Goal: Task Accomplishment & Management: Complete application form

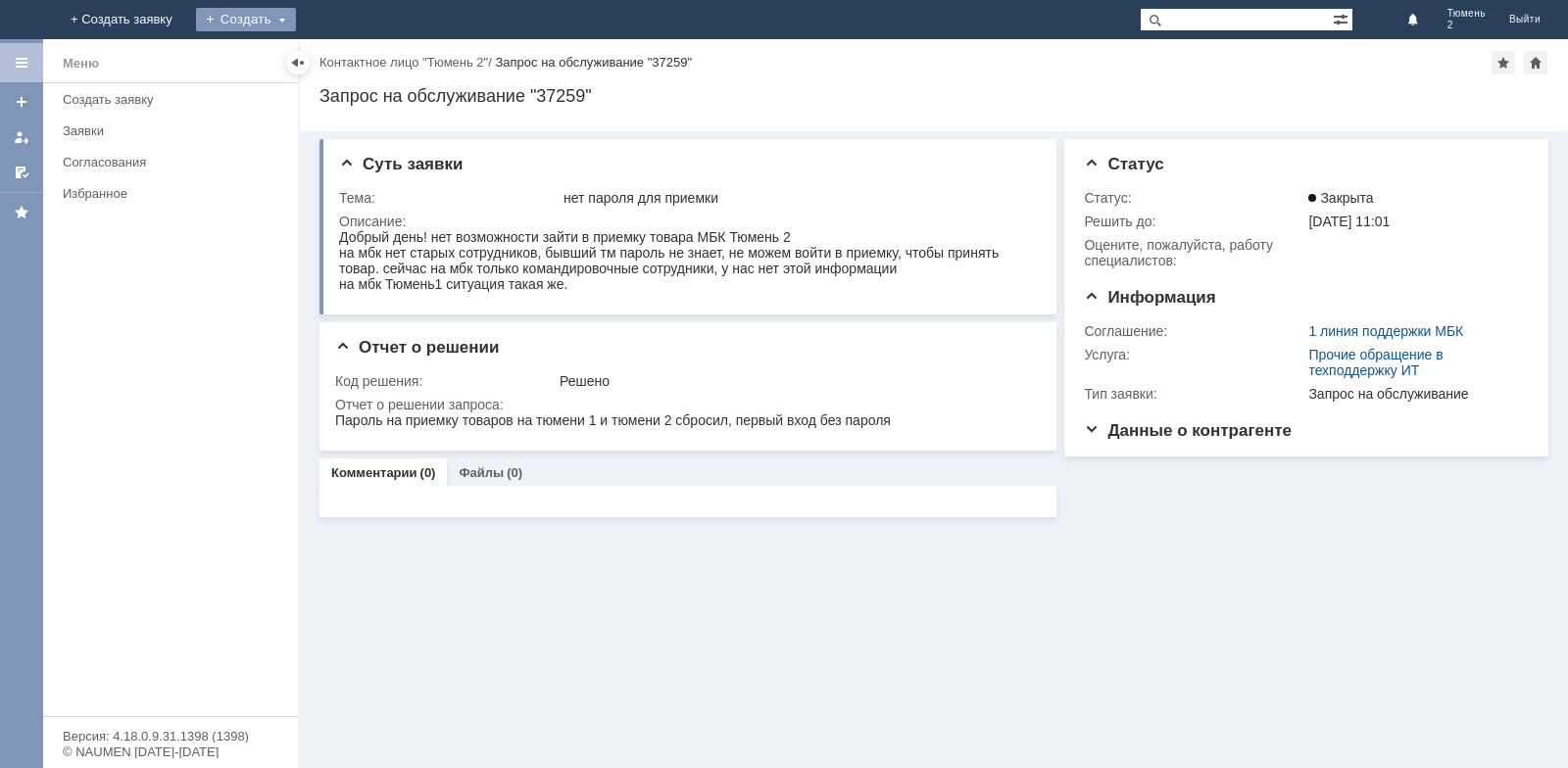
click at [295, 20] on div "Создать" at bounding box center [246, 20] width 99 height 24
click at [349, 63] on link "Заявка" at bounding box center [275, 59] width 149 height 24
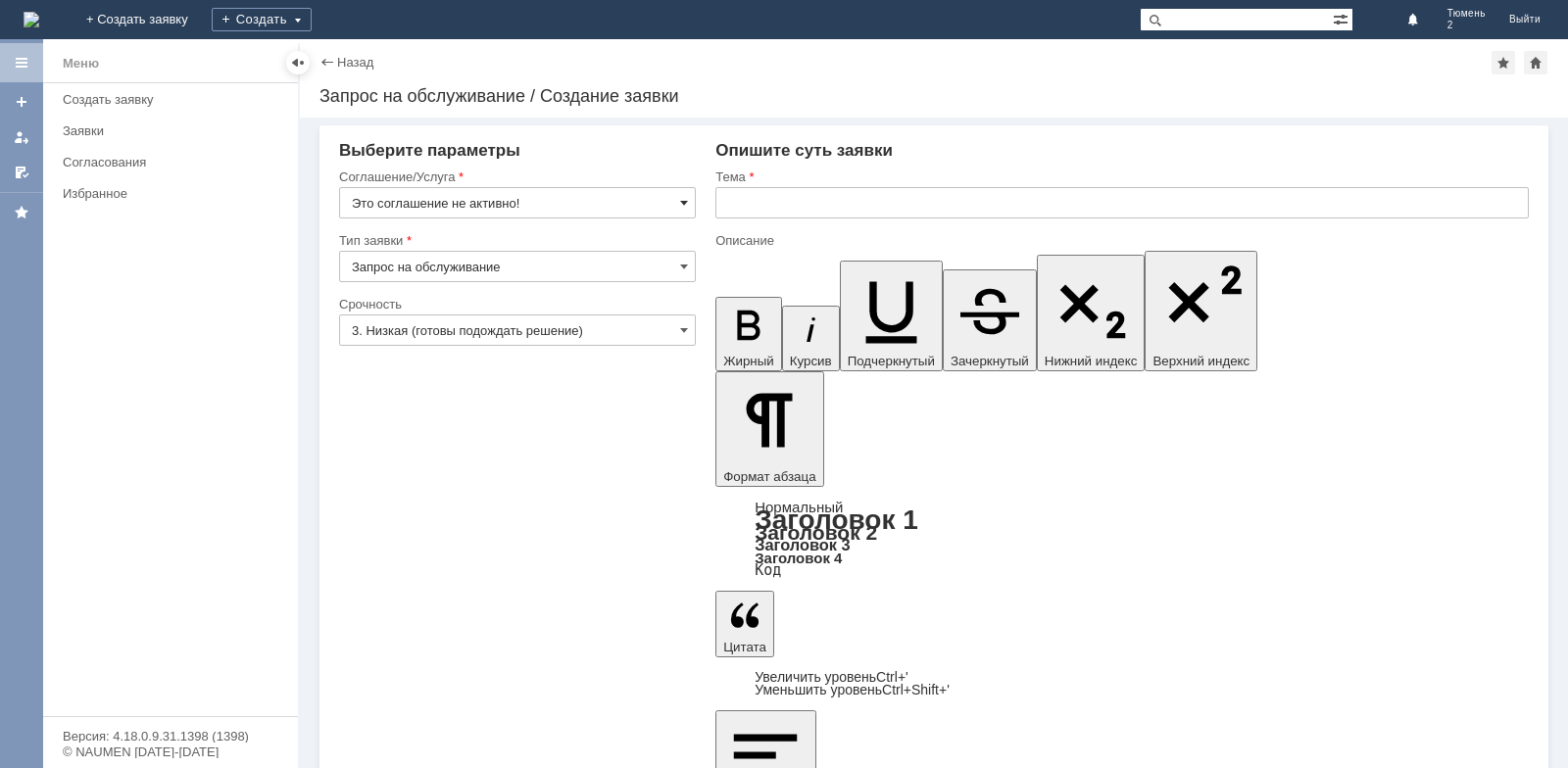
click at [686, 202] on span at bounding box center [684, 203] width 8 height 16
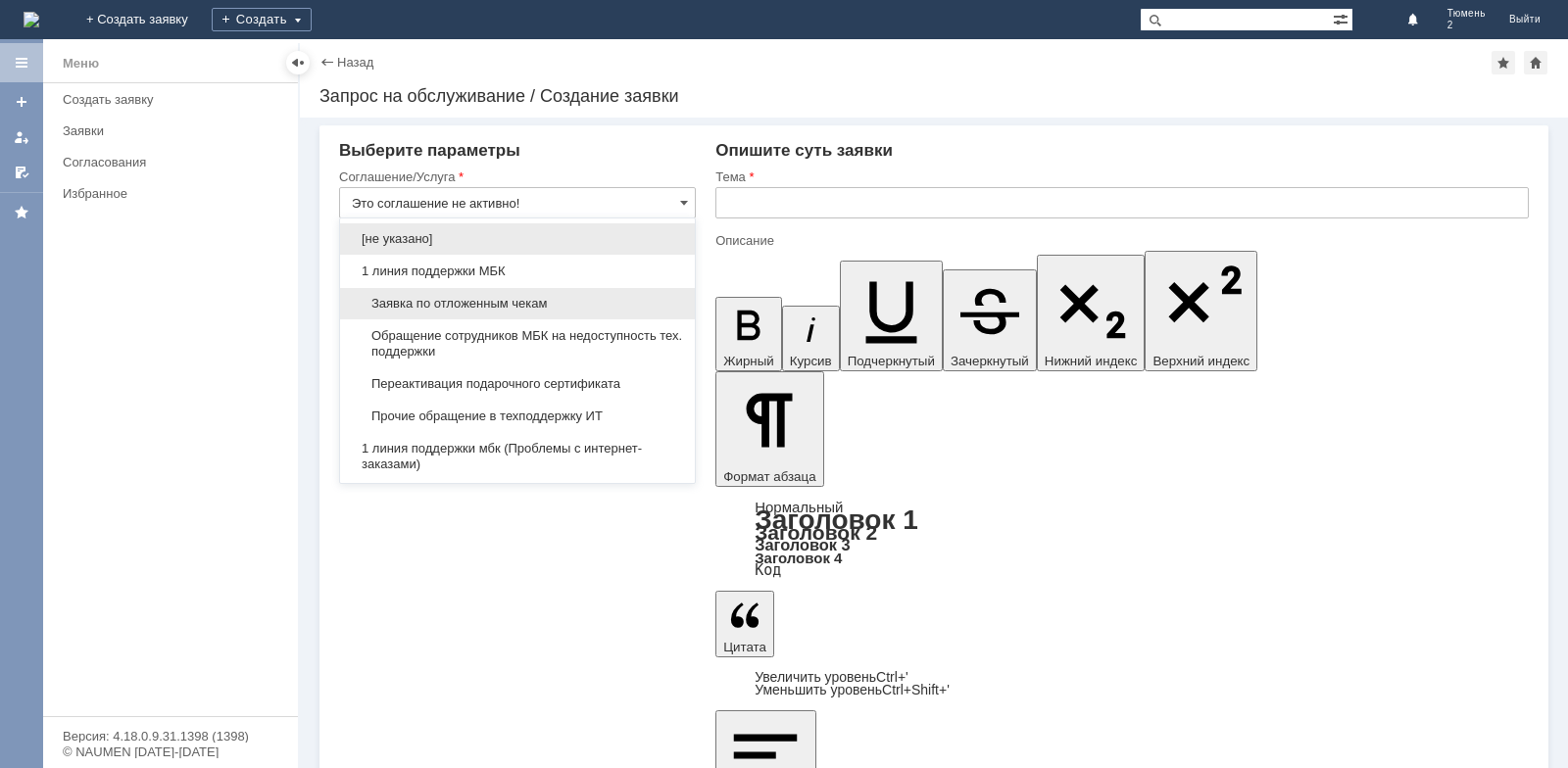
click at [504, 310] on span "Заявка по отложенным чекам" at bounding box center [517, 303] width 331 height 16
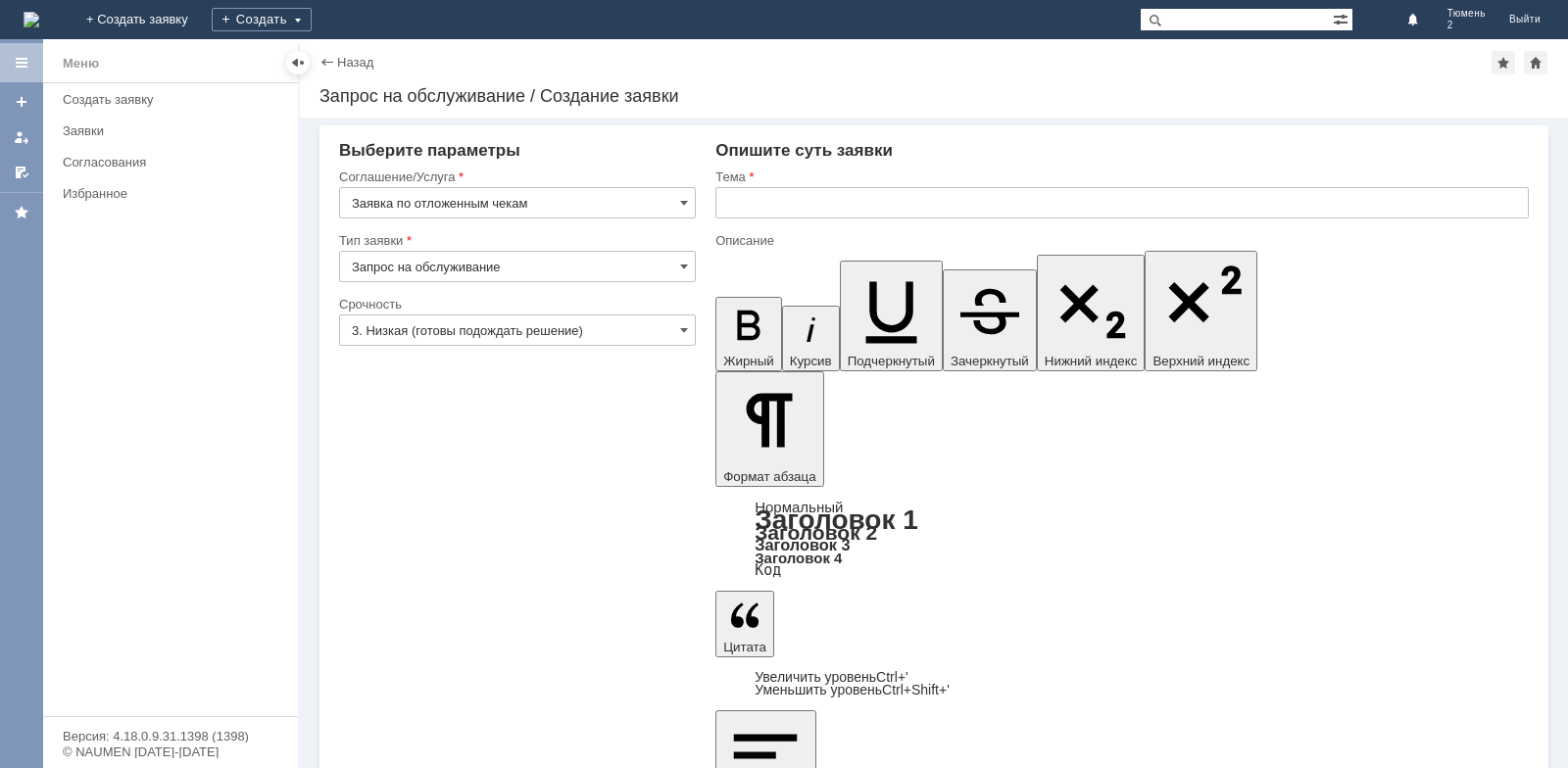
type input "Заявка по отложенным чекам"
click at [759, 211] on input "text" at bounding box center [1121, 203] width 813 height 32
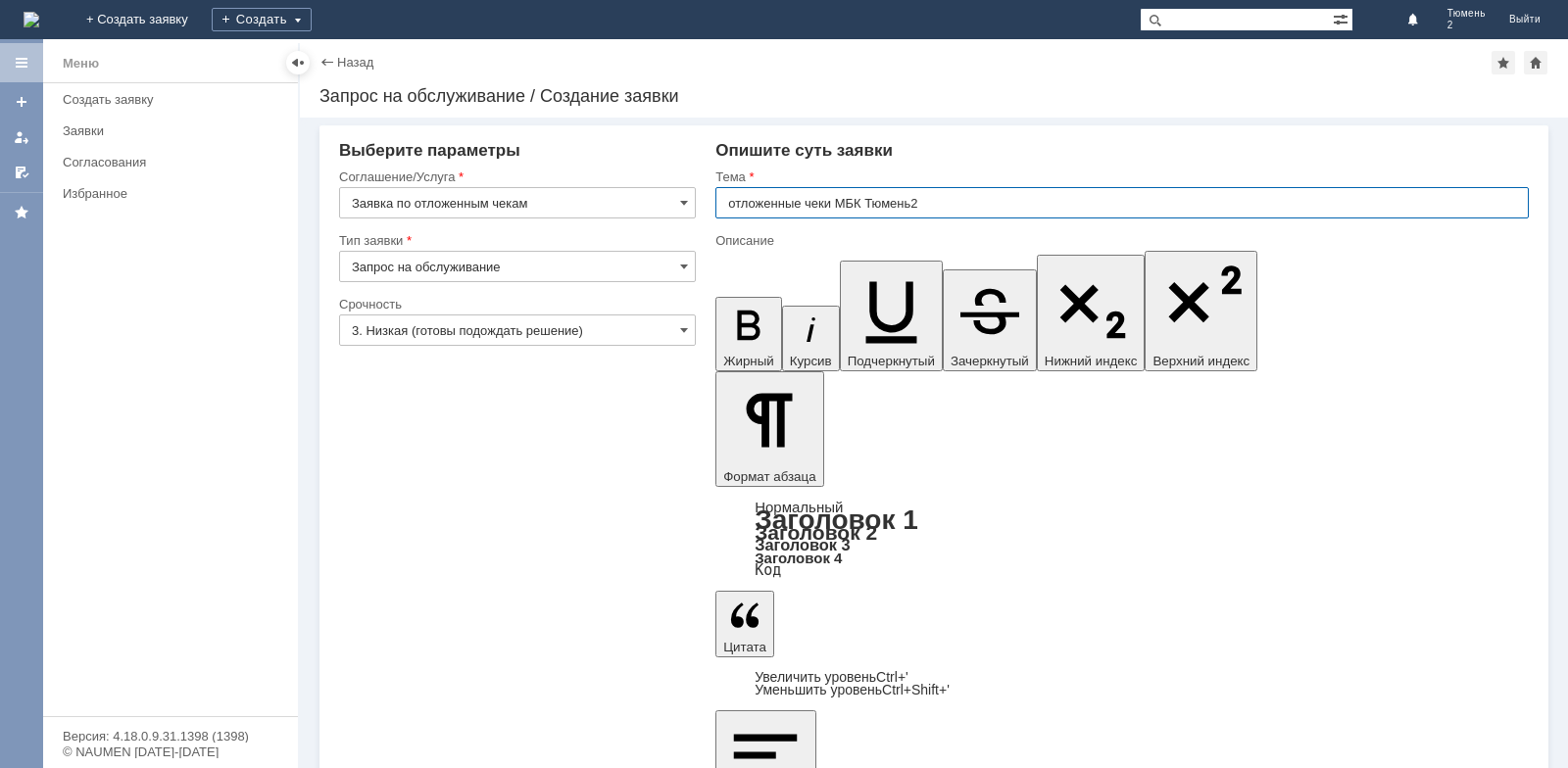
type input "отложенные чеки МБК Тюмень2"
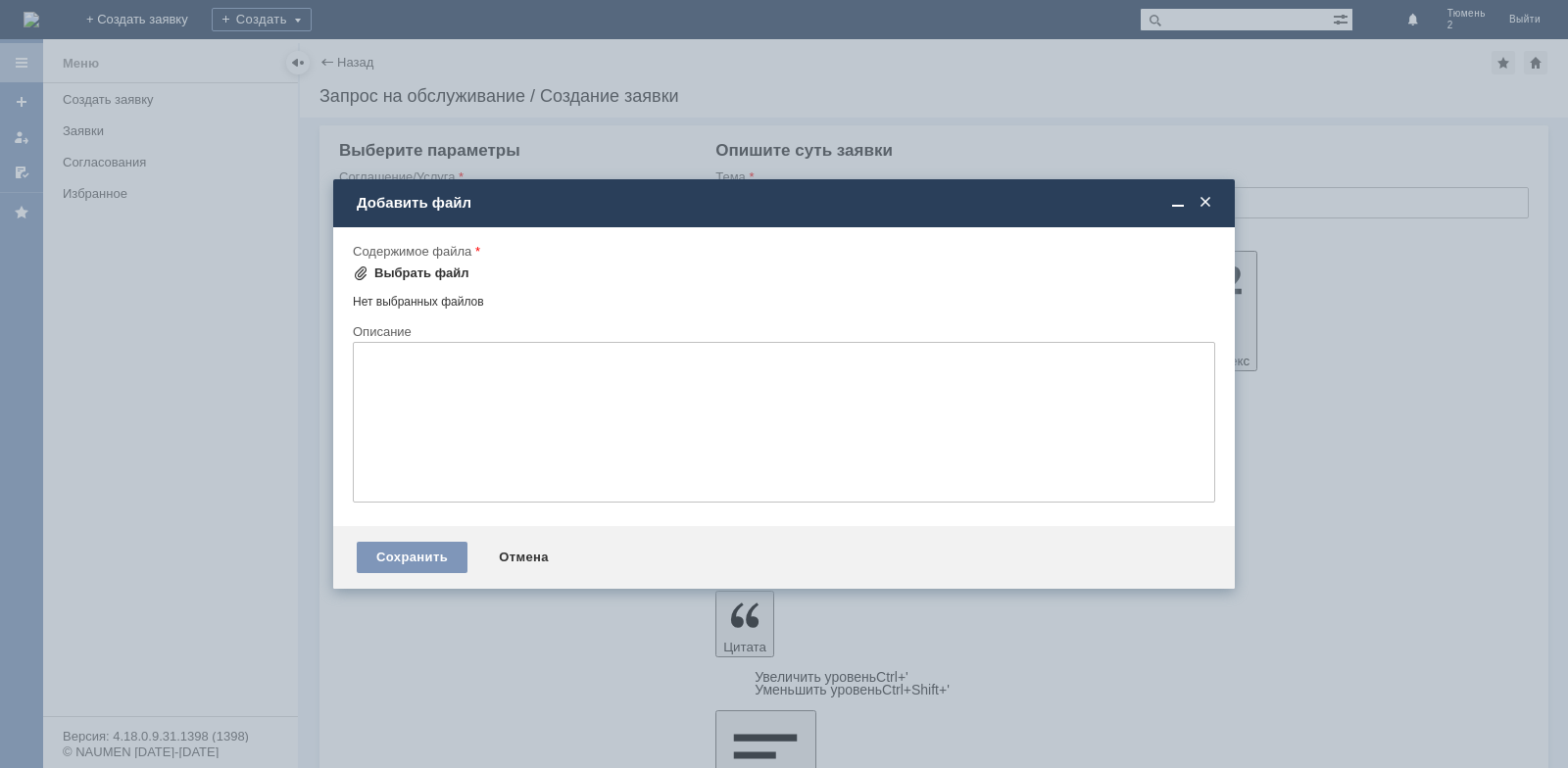
click at [354, 270] on span at bounding box center [361, 274] width 16 height 16
click at [420, 276] on div "Выбрать файл" at bounding box center [422, 274] width 96 height 16
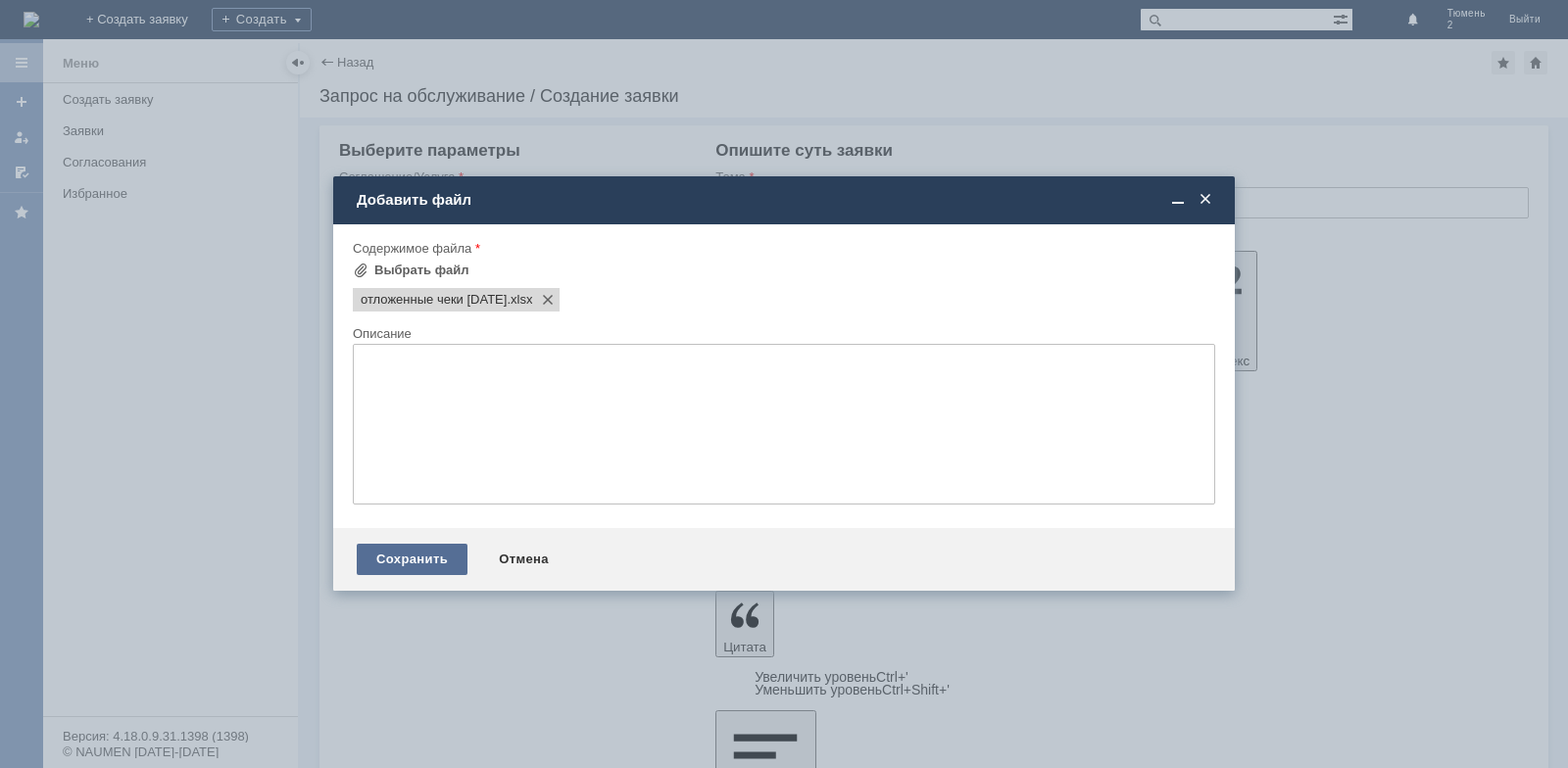
click at [433, 559] on div "Сохранить" at bounding box center [411, 560] width 110 height 32
